Goal: Navigation & Orientation: Go to known website

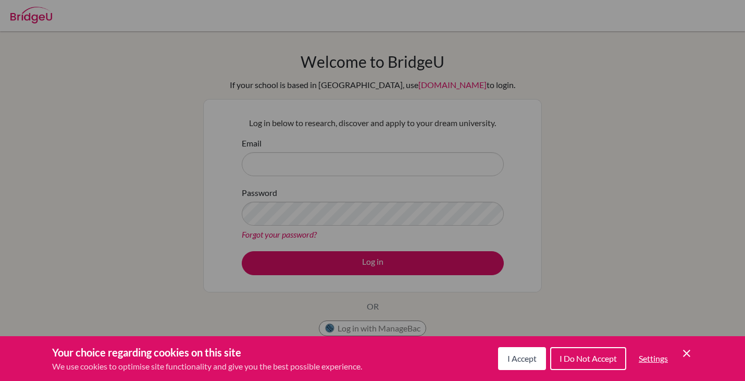
click at [534, 359] on span "I Accept" at bounding box center [521, 358] width 29 height 10
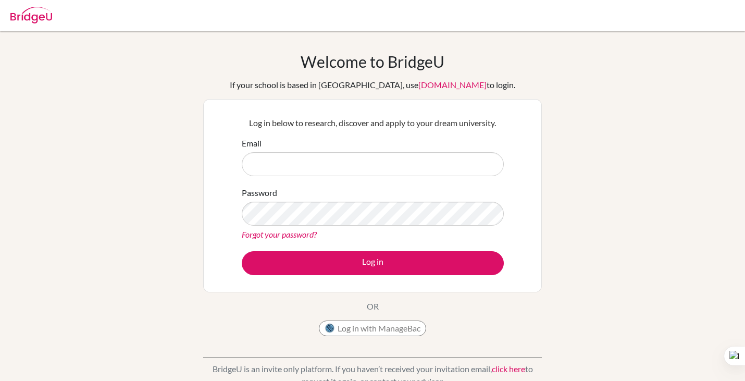
click at [29, 18] on img at bounding box center [31, 15] width 42 height 17
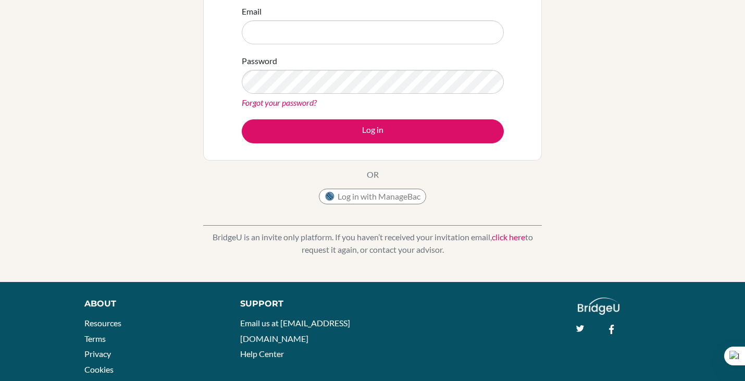
scroll to position [167, 0]
